Goal: Task Accomplishment & Management: Manage account settings

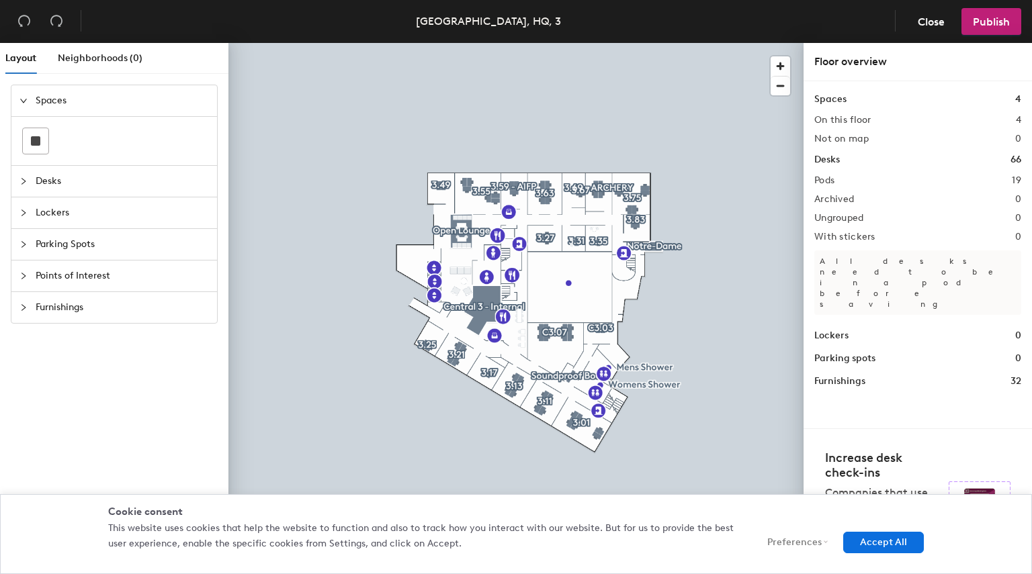
click at [879, 531] on div "This website uses cookies that help the website to function and also to track h…" at bounding box center [516, 542] width 816 height 42
click at [885, 540] on button "Accept All" at bounding box center [883, 542] width 81 height 21
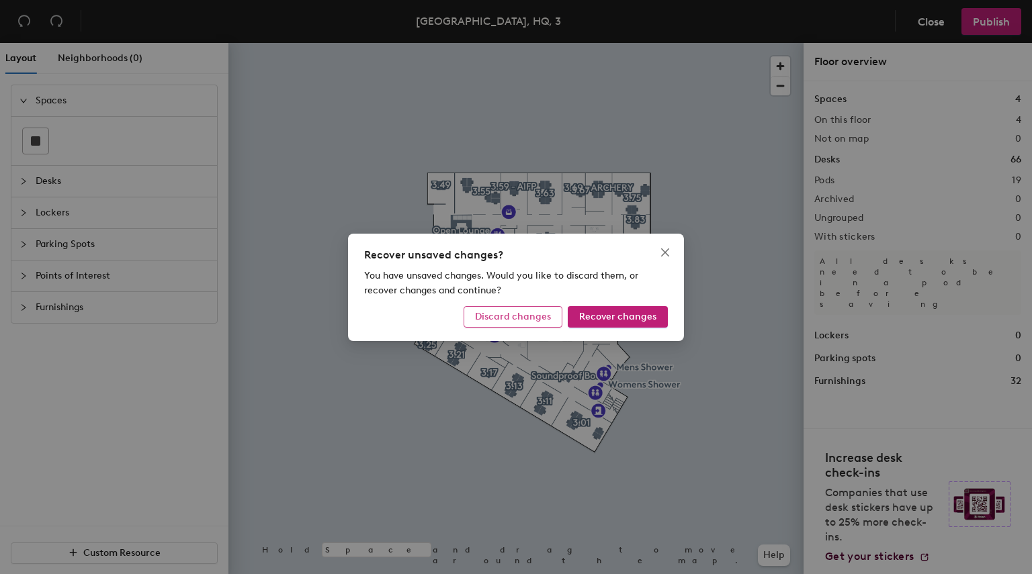
click at [543, 316] on span "Discard changes" at bounding box center [513, 316] width 76 height 11
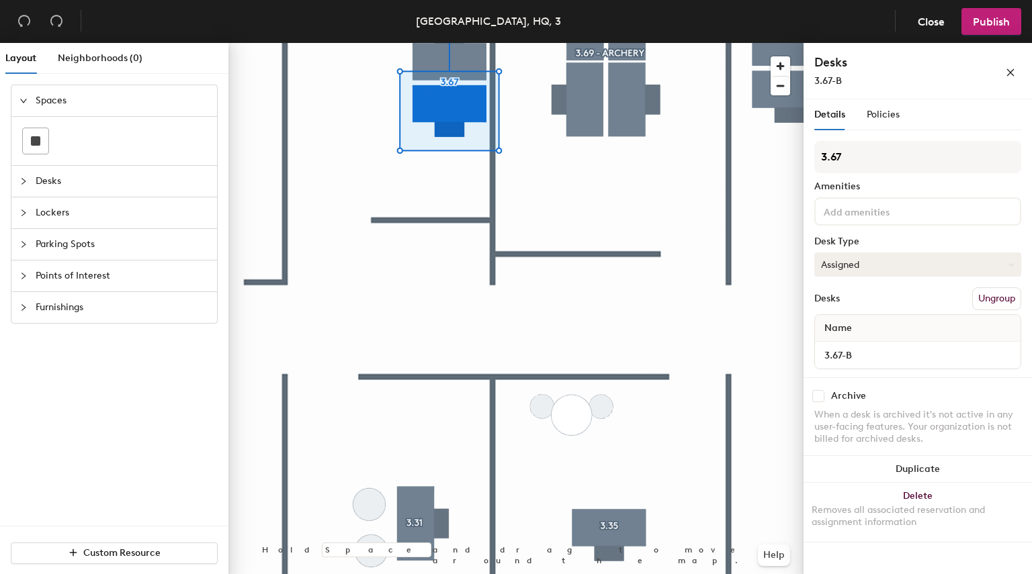
click at [881, 255] on button "Assigned" at bounding box center [917, 265] width 207 height 24
click at [858, 351] on div "Hoteled" at bounding box center [882, 347] width 134 height 20
click at [981, 25] on span "Publish" at bounding box center [991, 21] width 37 height 13
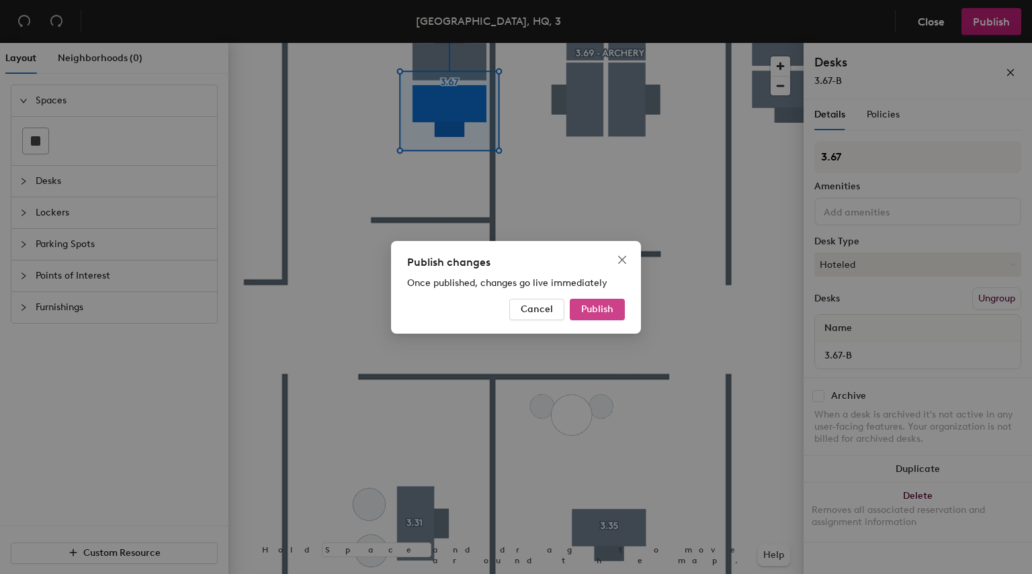
click at [603, 313] on span "Publish" at bounding box center [597, 309] width 32 height 11
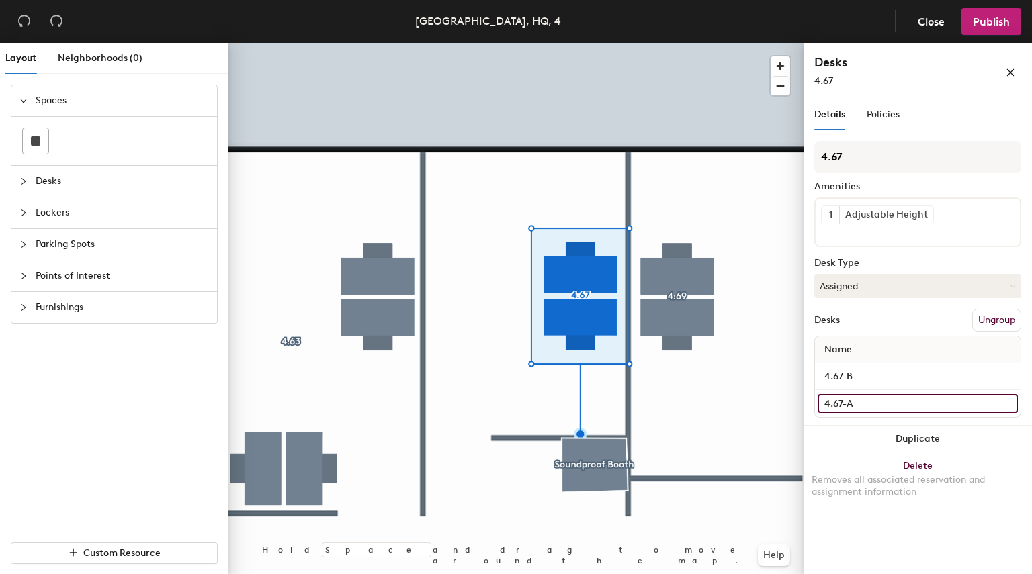
click at [856, 405] on input "4.67-A" at bounding box center [918, 403] width 200 height 19
click at [854, 404] on input "4.67-A" at bounding box center [918, 403] width 200 height 19
click at [848, 404] on input "4.67-A" at bounding box center [918, 403] width 200 height 19
type input "4.67-B"
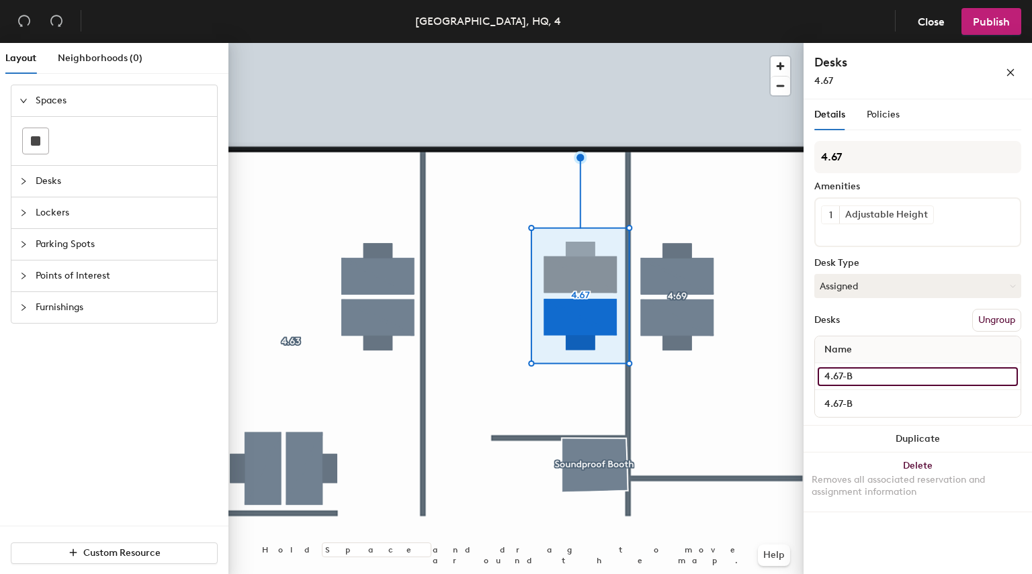
click at [895, 370] on input "4.67-B" at bounding box center [918, 376] width 200 height 19
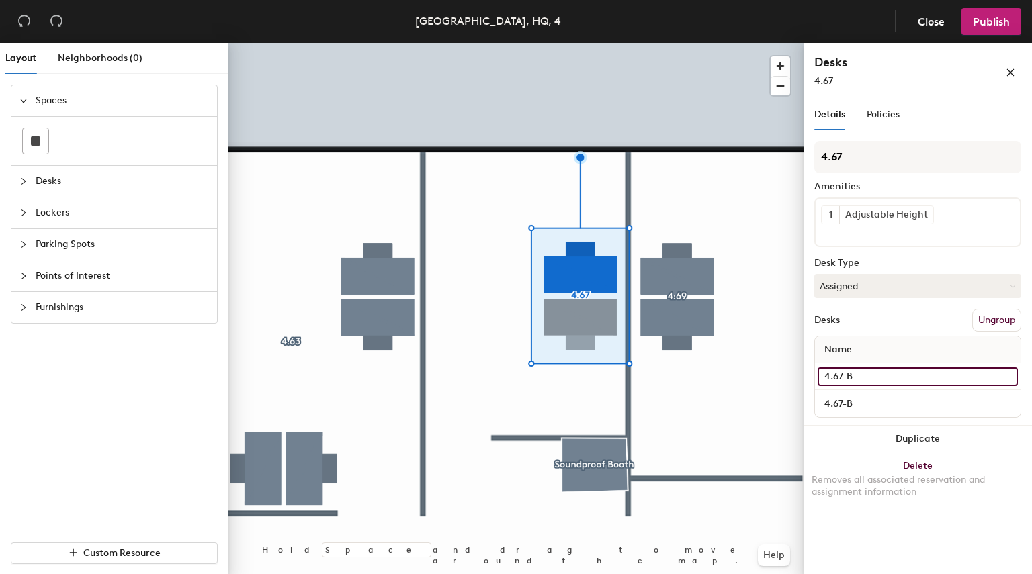
click at [889, 381] on input "4.67-B" at bounding box center [918, 376] width 200 height 19
type input "4.67-A"
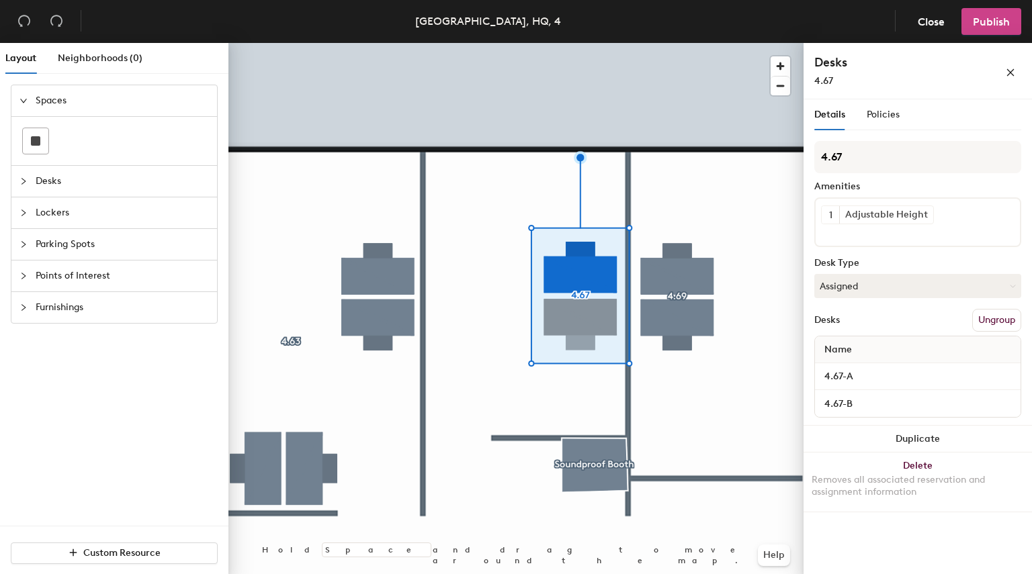
click at [992, 25] on span "Publish" at bounding box center [991, 21] width 37 height 13
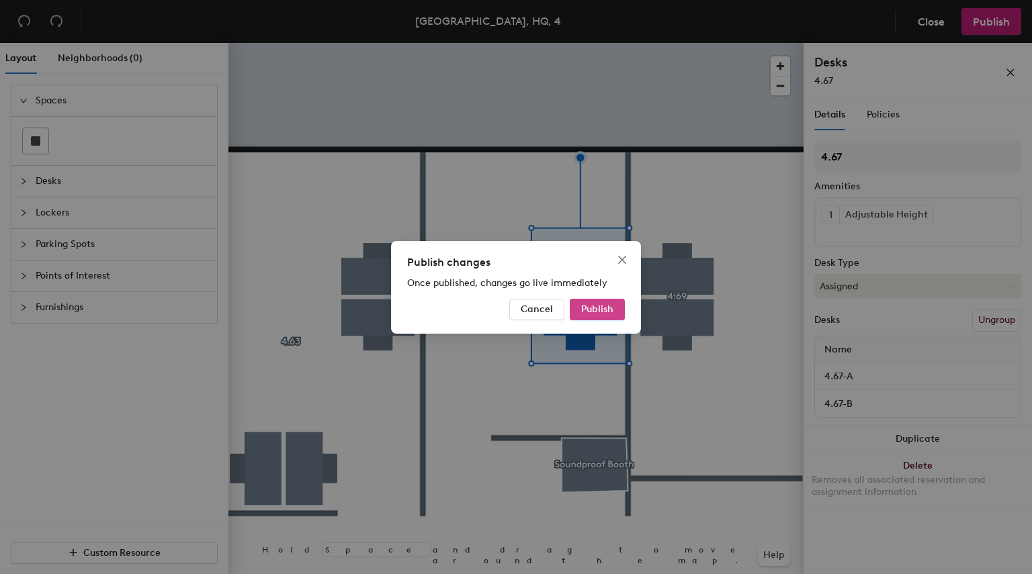
click at [623, 308] on button "Publish" at bounding box center [597, 309] width 55 height 21
